Goal: Feedback & Contribution: Contribute content

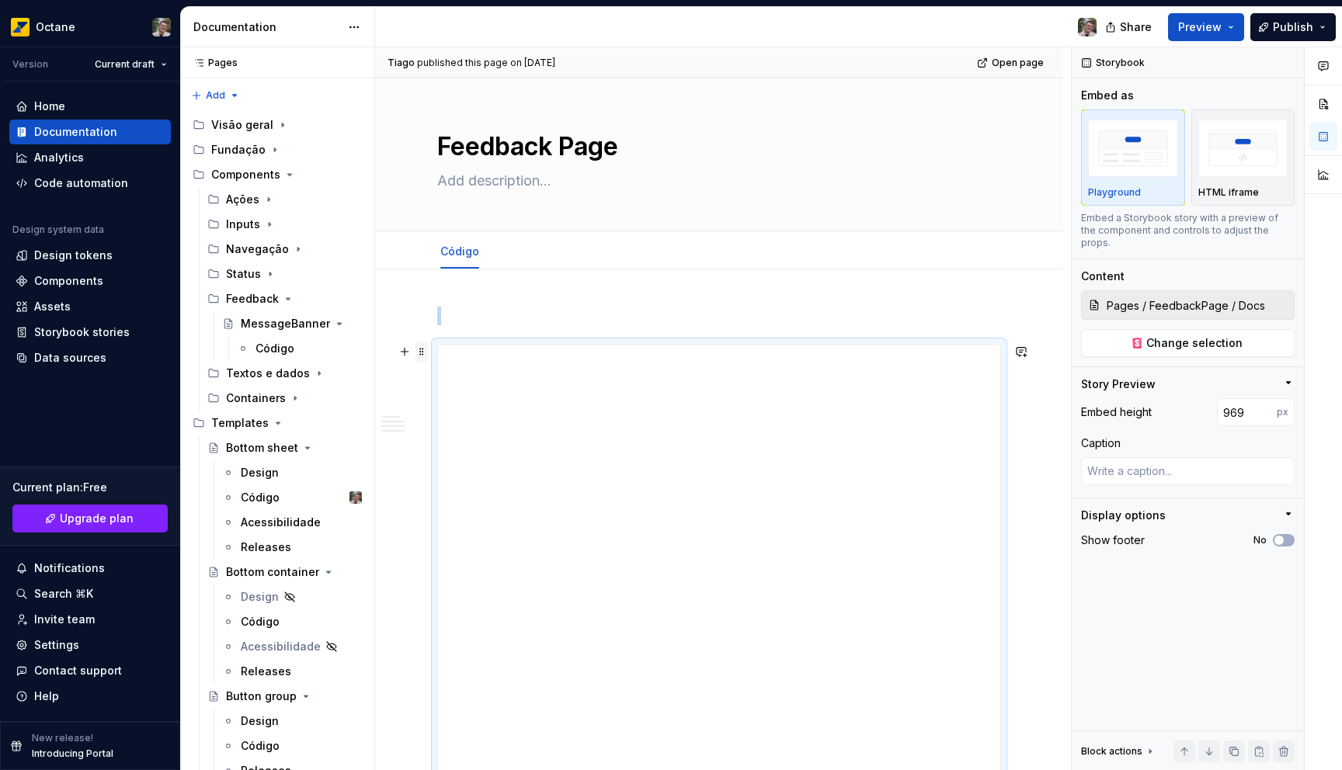
click at [423, 354] on span at bounding box center [421, 352] width 12 height 22
click at [435, 482] on div "Delete" at bounding box center [485, 489] width 132 height 25
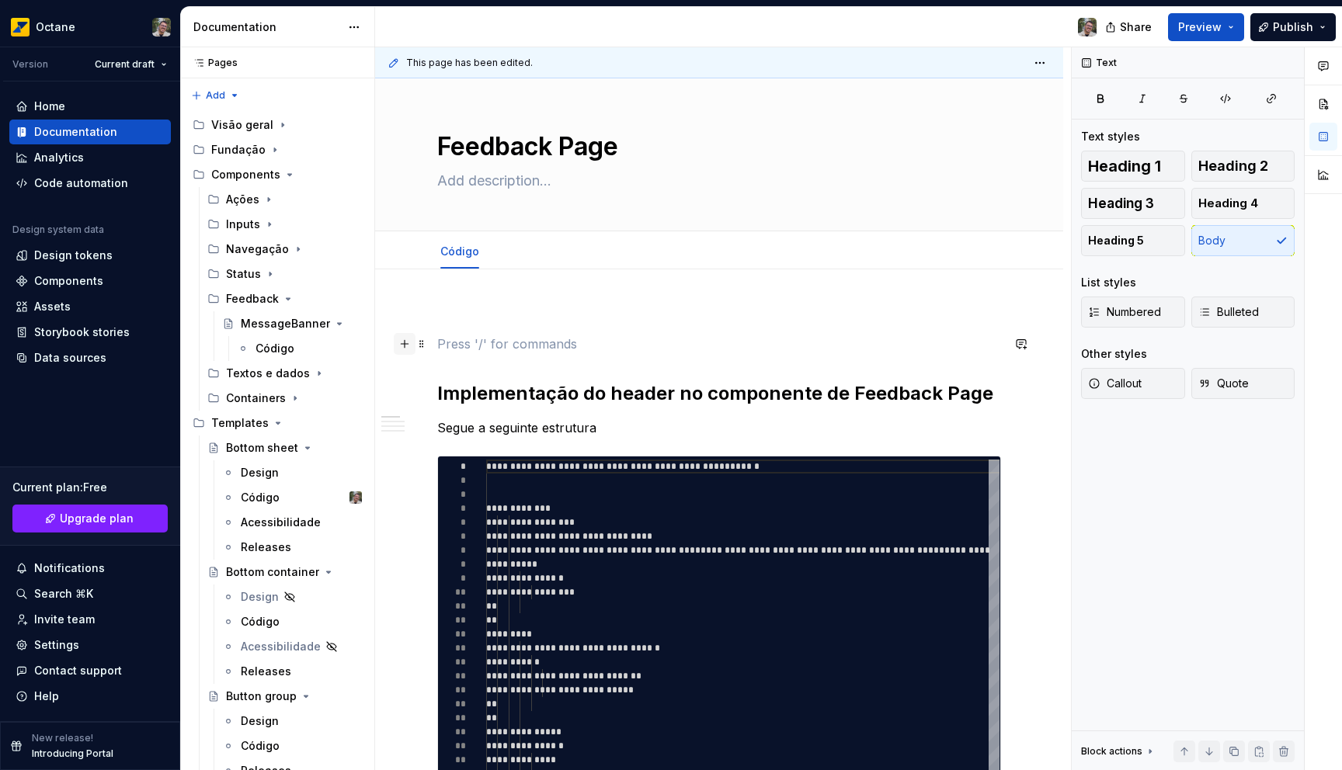
click at [410, 347] on button "button" at bounding box center [405, 344] width 22 height 22
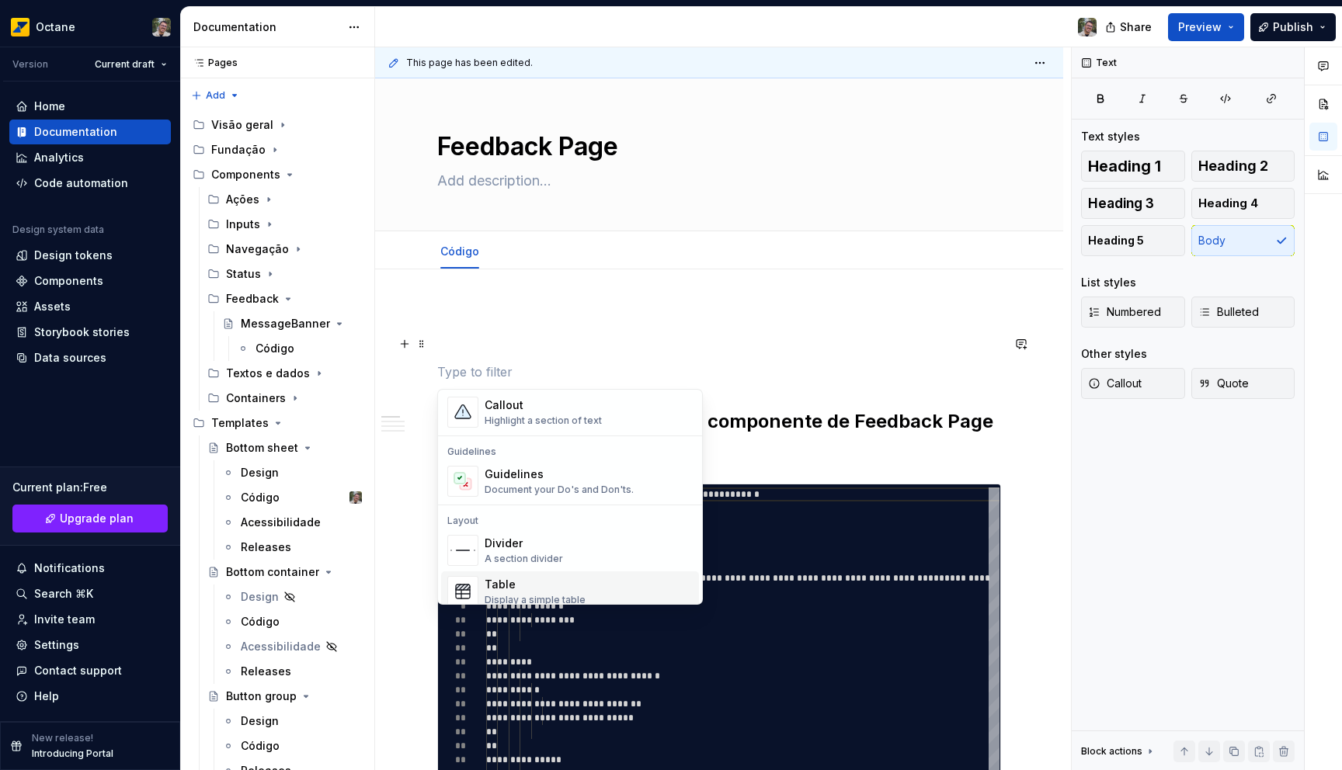
scroll to position [718, 0]
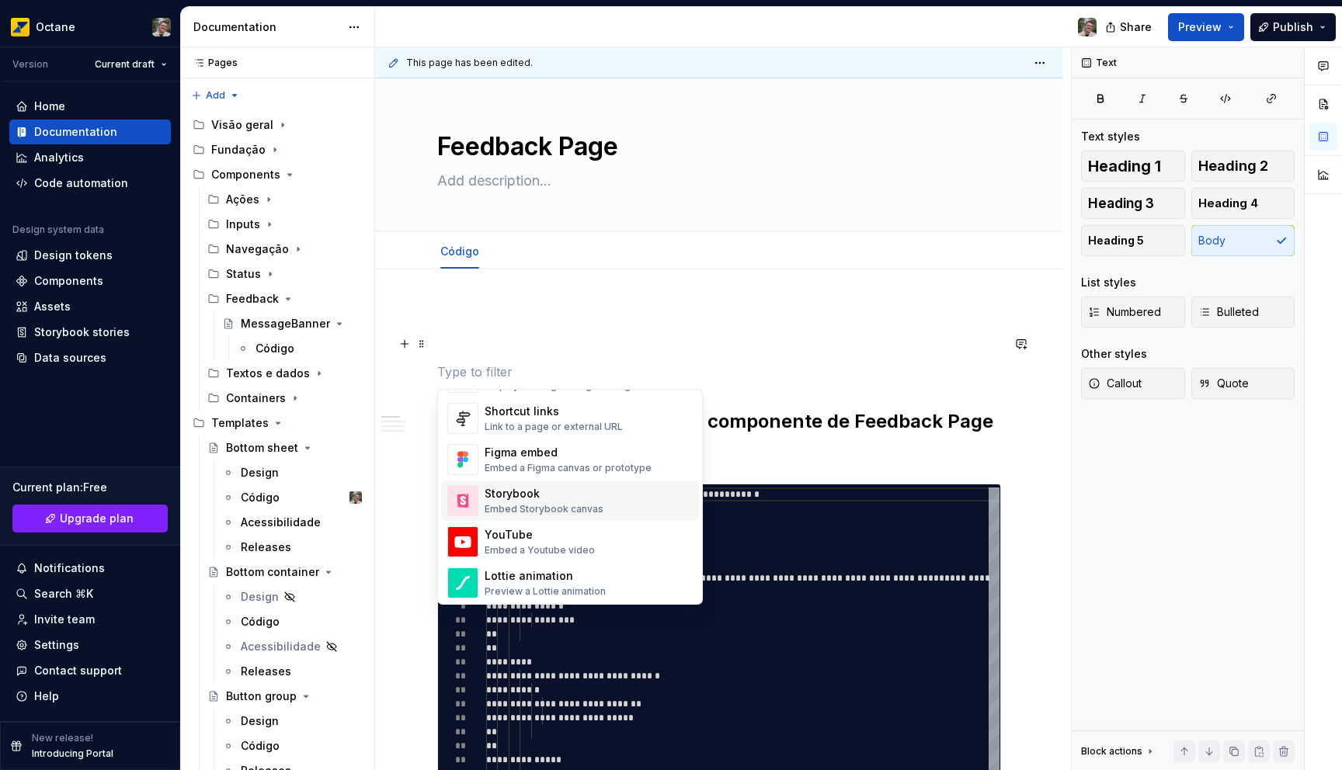
click at [553, 503] on div "Embed Storybook canvas" at bounding box center [544, 509] width 119 height 12
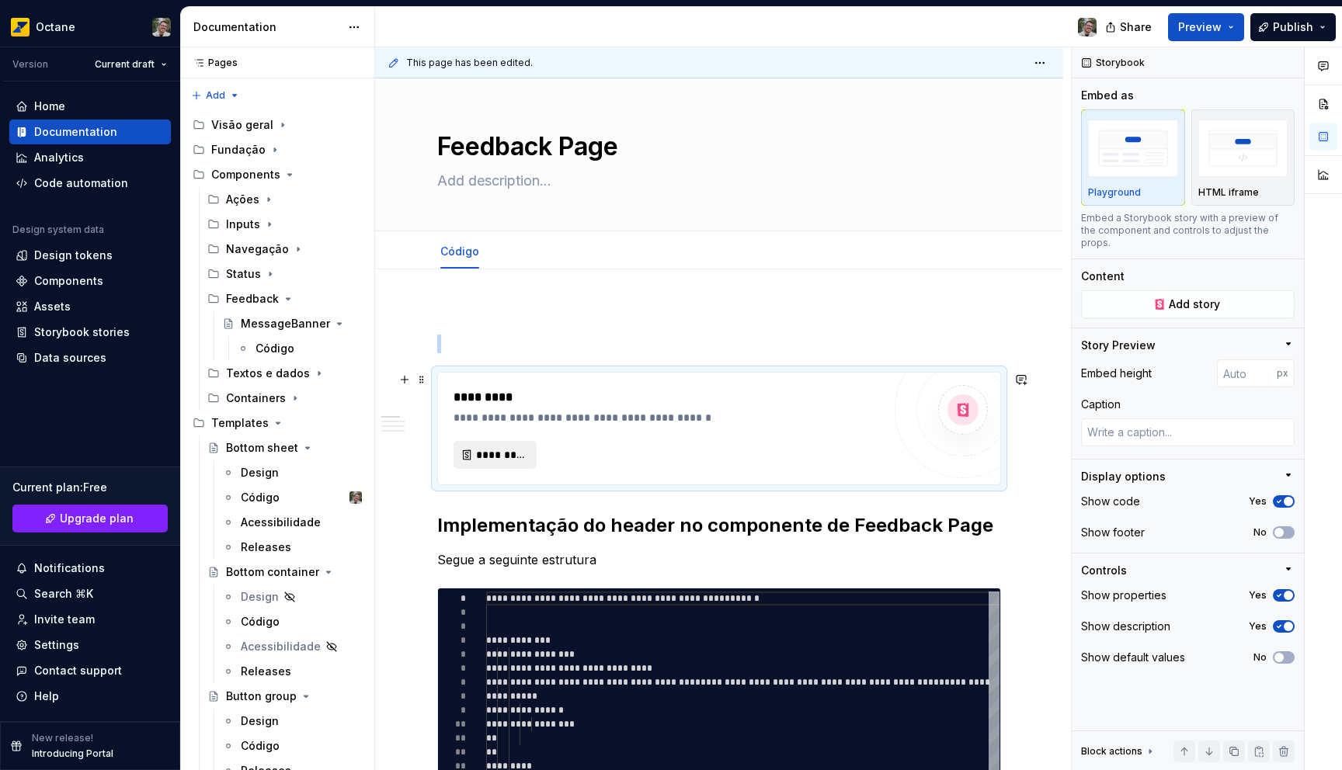
click at [512, 458] on span "*********" at bounding box center [501, 455] width 50 height 16
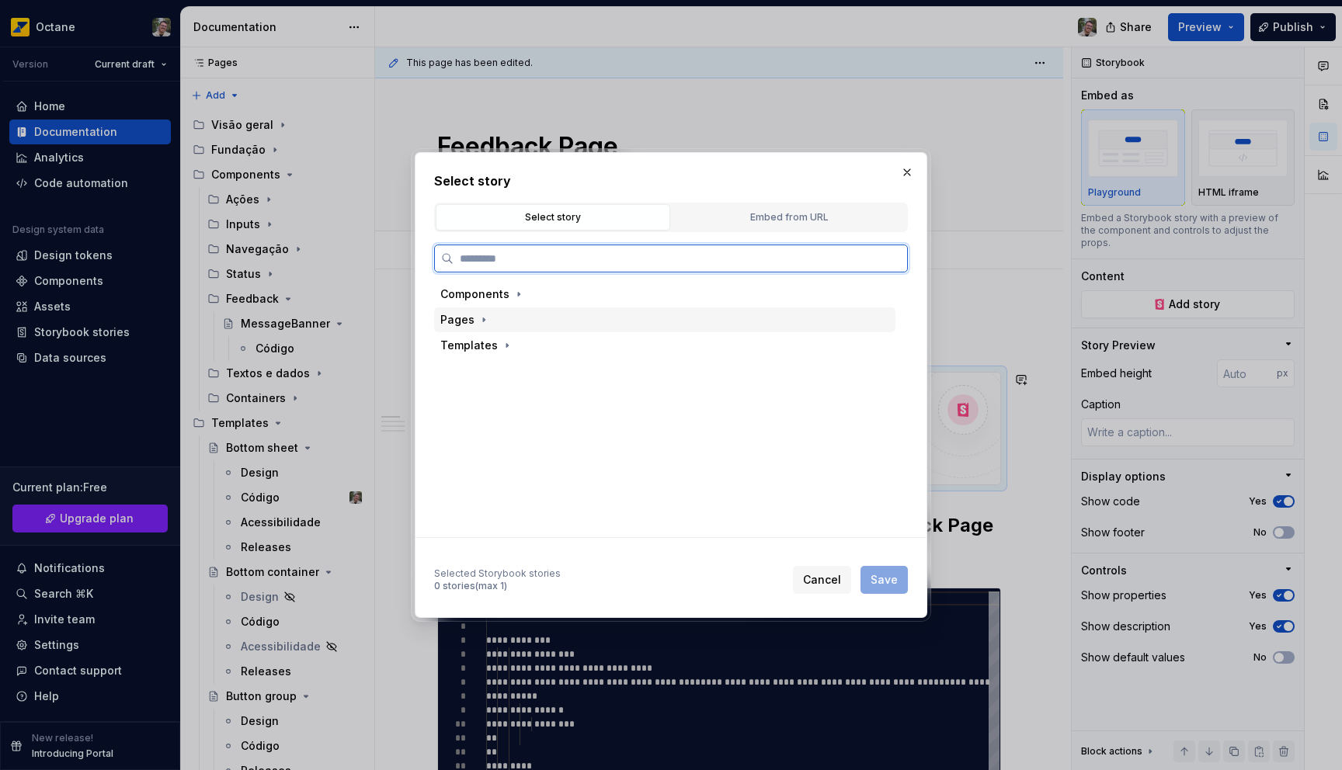
click at [468, 325] on div "Pages" at bounding box center [457, 320] width 34 height 16
click at [502, 347] on div "FeedbackPage" at bounding box center [514, 346] width 81 height 16
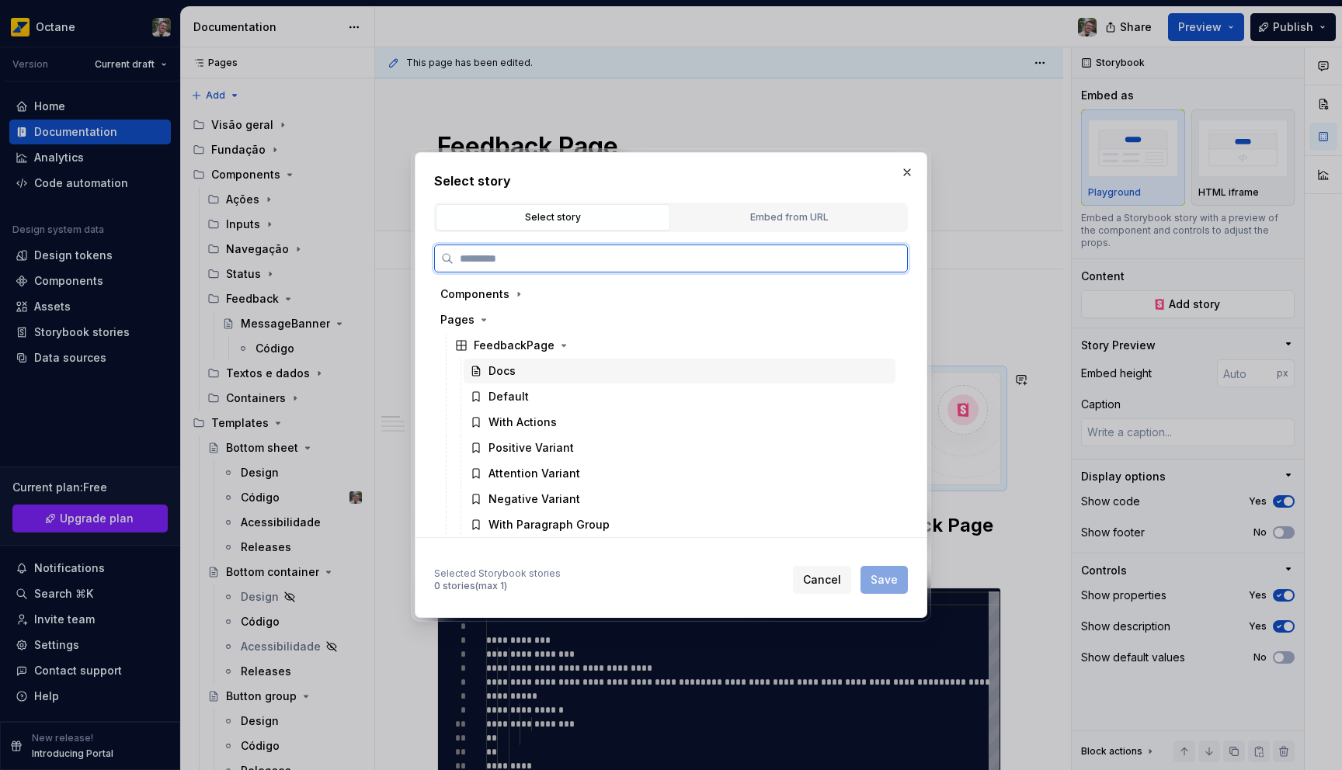
click at [503, 377] on div "Docs" at bounding box center [501, 371] width 27 height 16
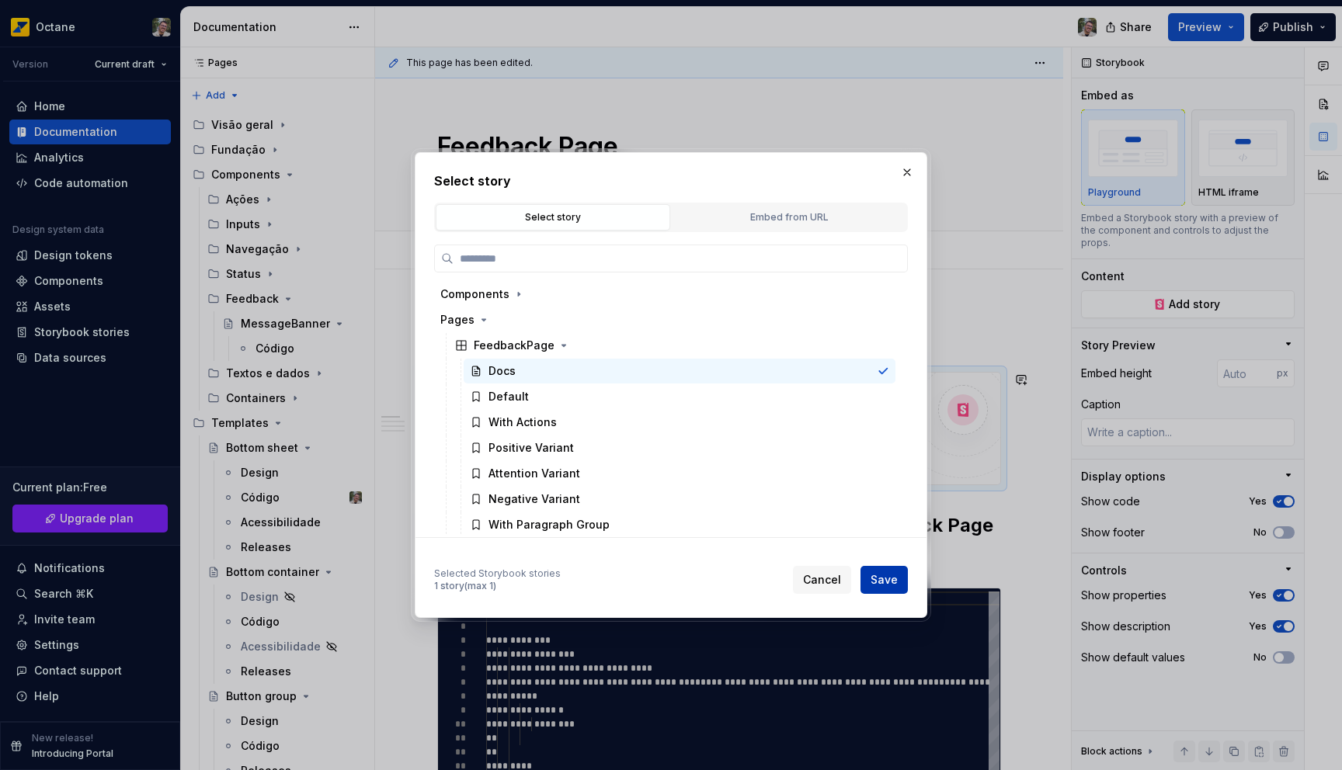
click at [880, 582] on span "Save" at bounding box center [884, 580] width 27 height 16
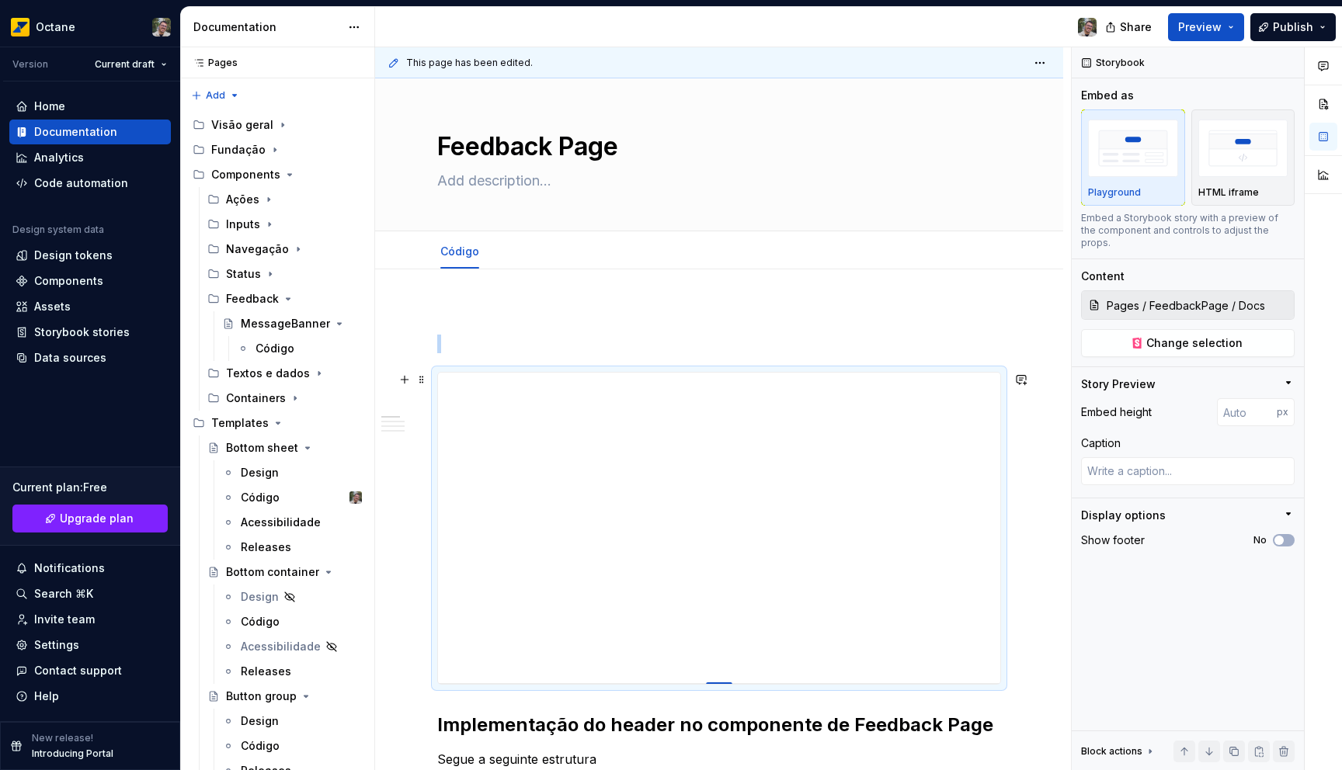
type textarea "*"
type input "465"
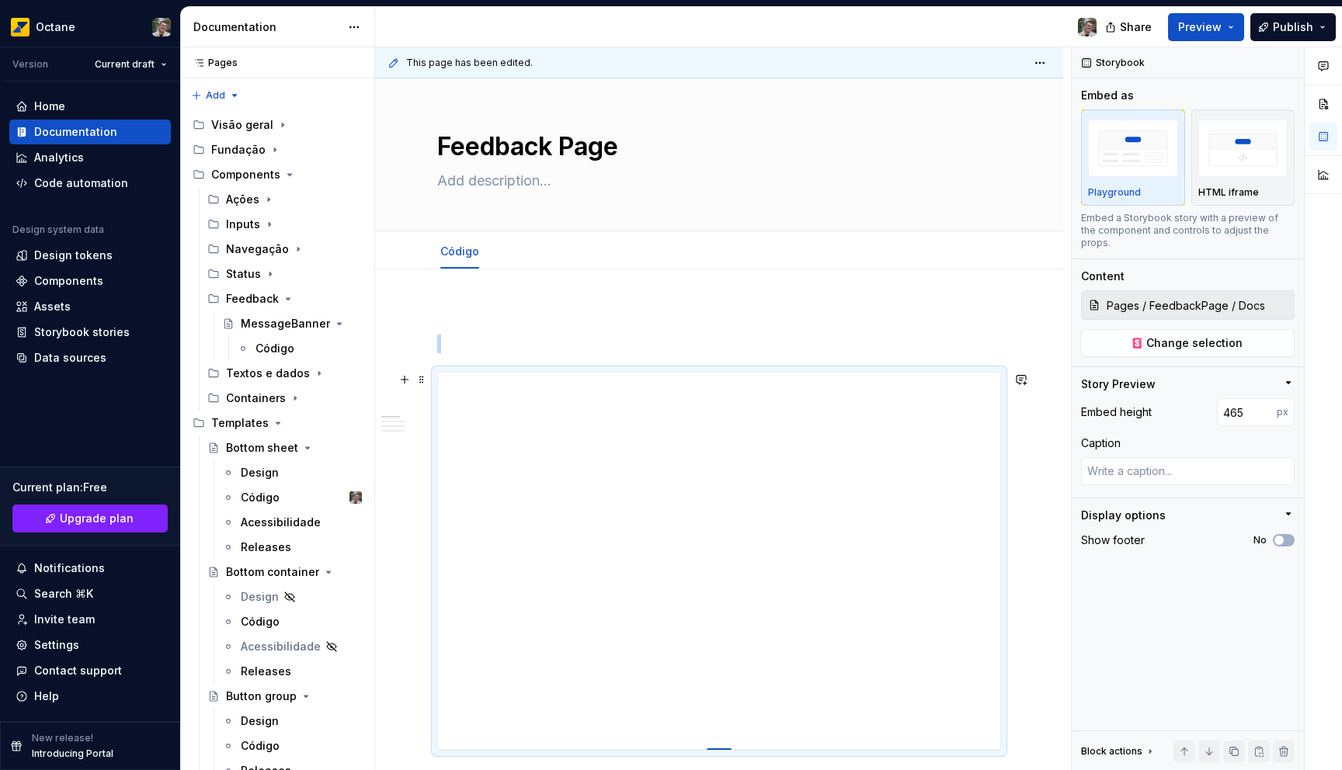
type textarea "*"
type input "485"
type textarea "*"
type input "493"
type textarea "*"
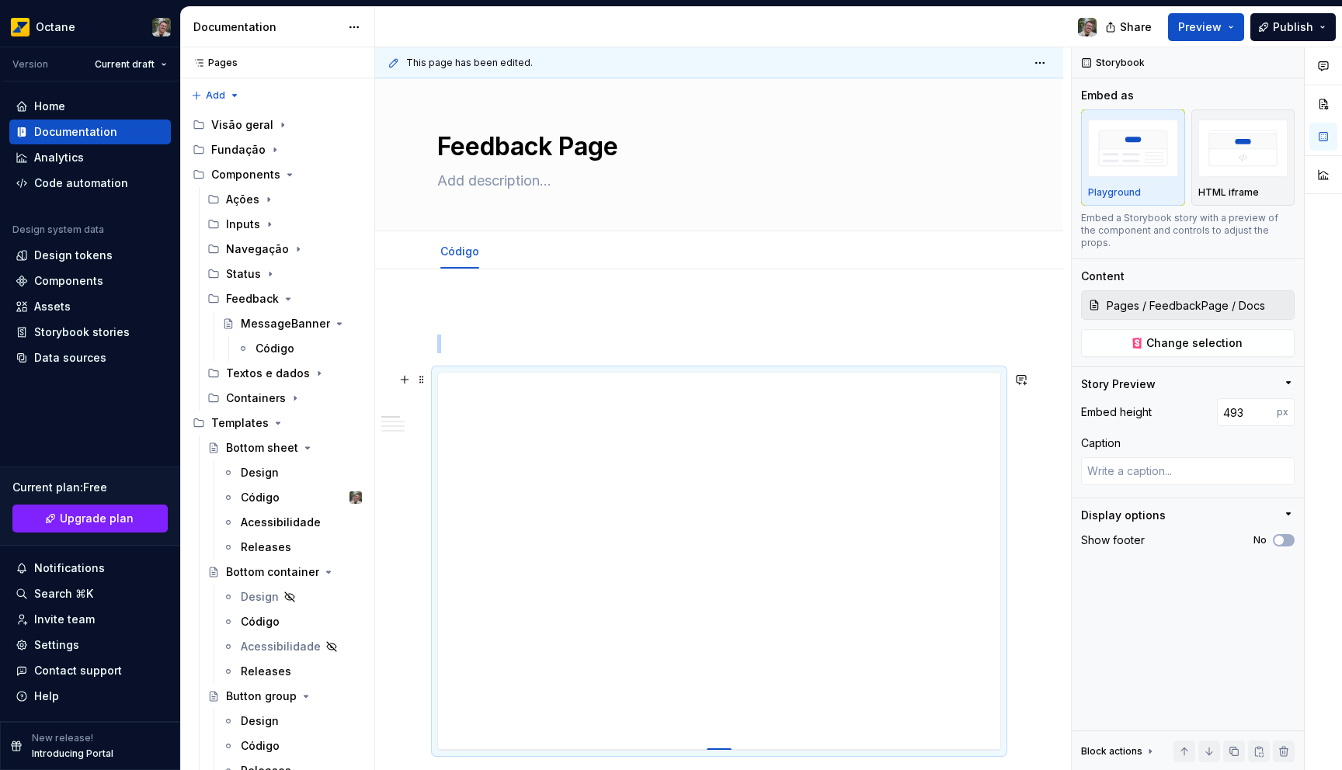
type input "511"
type textarea "*"
type input "507"
drag, startPoint x: 719, startPoint y: 683, endPoint x: 695, endPoint y: 742, distance: 63.7
type textarea "*"
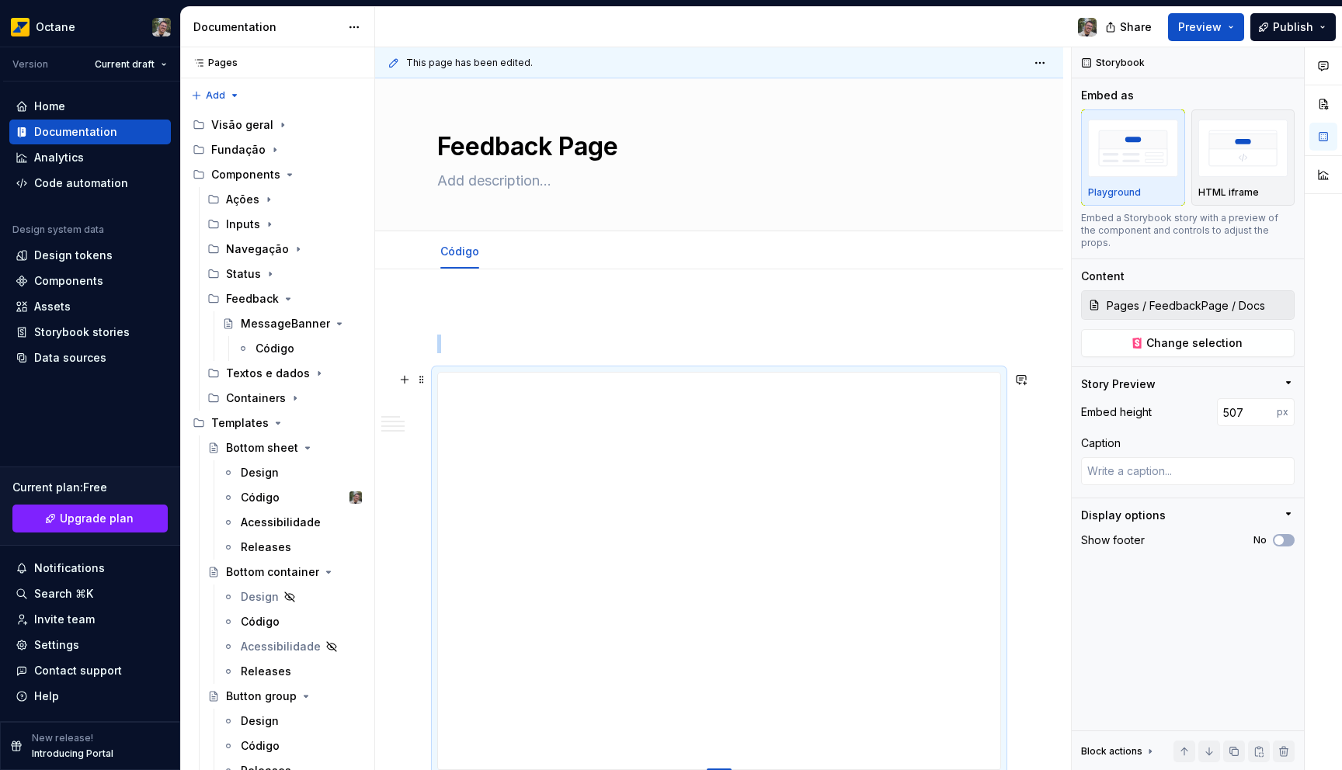
type input "488"
drag, startPoint x: 1305, startPoint y: 26, endPoint x: 1295, endPoint y: 38, distance: 15.5
click at [1305, 25] on span "Publish" at bounding box center [1293, 27] width 40 height 16
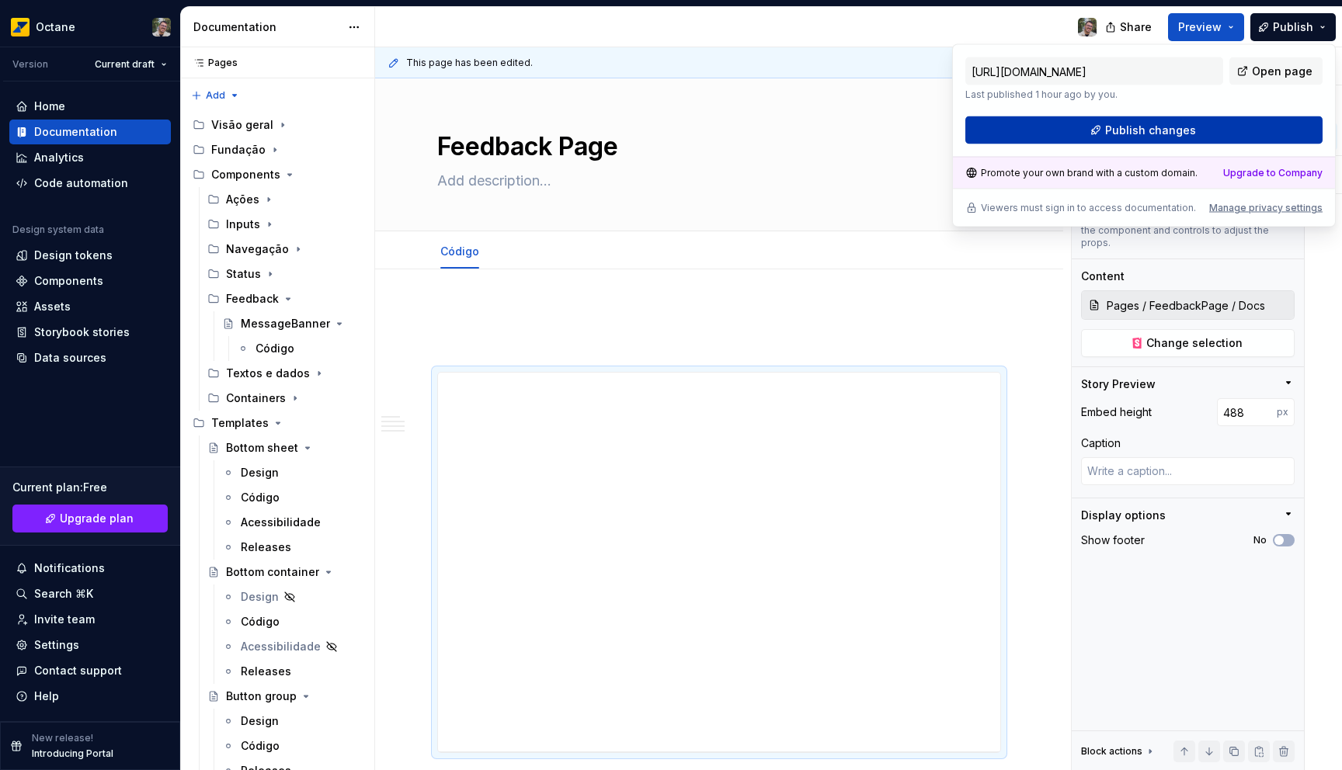
click at [1181, 126] on span "Publish changes" at bounding box center [1150, 131] width 91 height 16
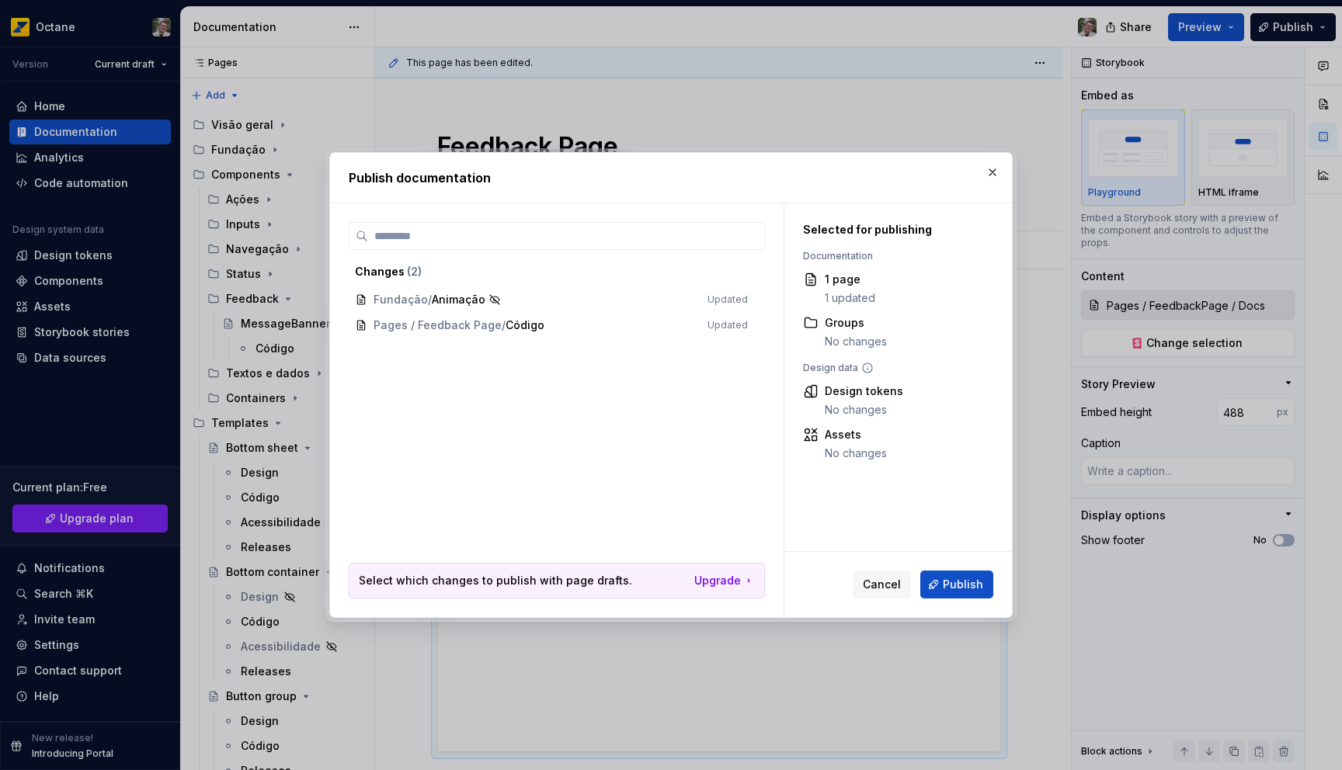
click at [999, 160] on div "Publish documentation" at bounding box center [671, 178] width 682 height 50
click at [984, 182] on button "button" at bounding box center [993, 173] width 22 height 22
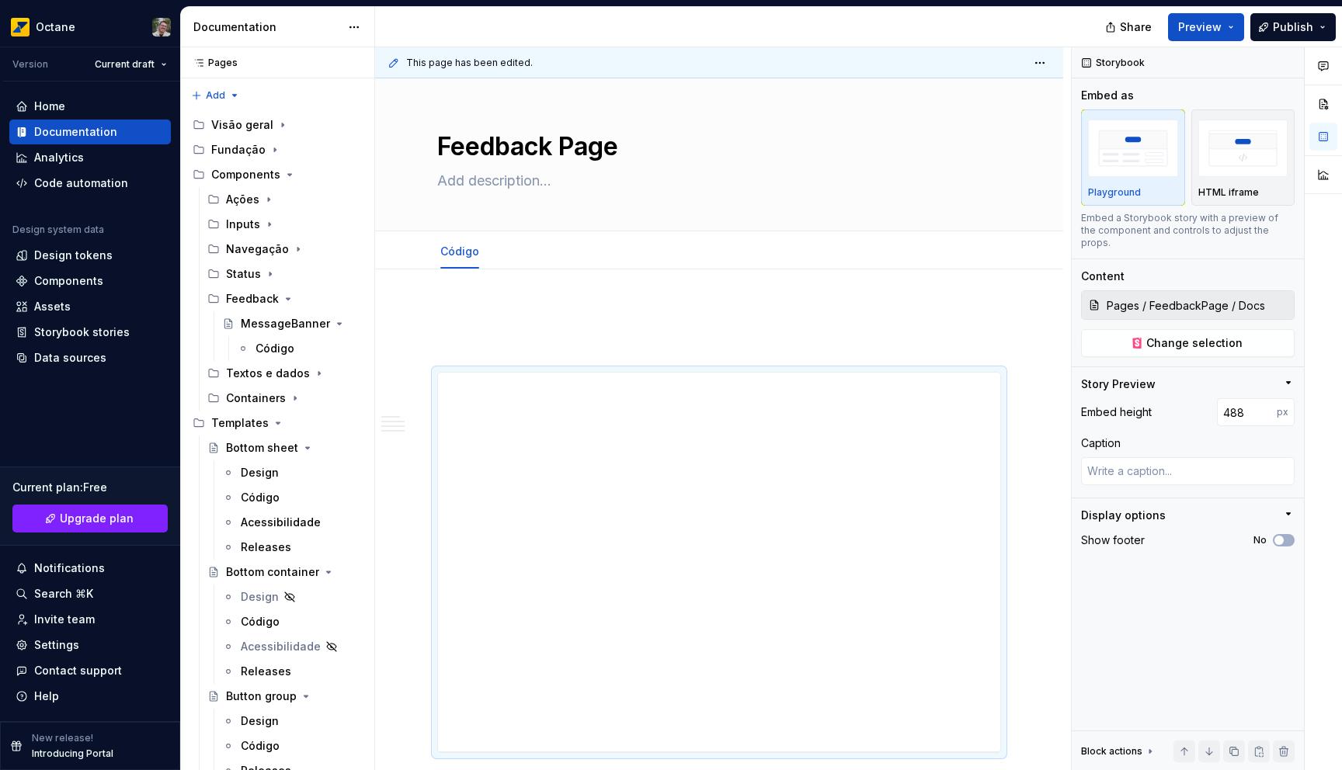
type textarea "*"
